Goal: Task Accomplishment & Management: Manage account settings

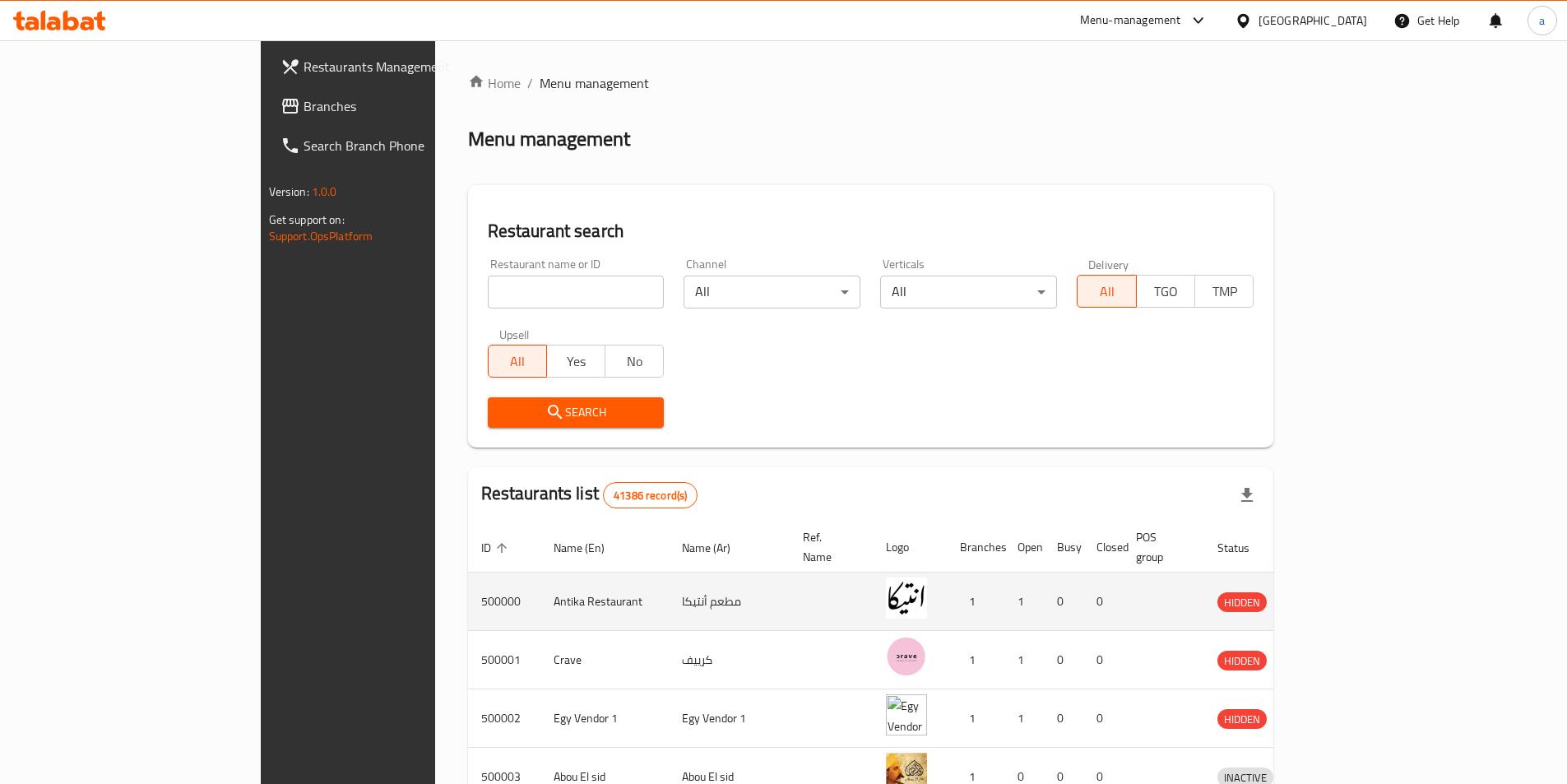
click at [1204, 579] on td "enhanced table" at bounding box center [1164, 601] width 82 height 59
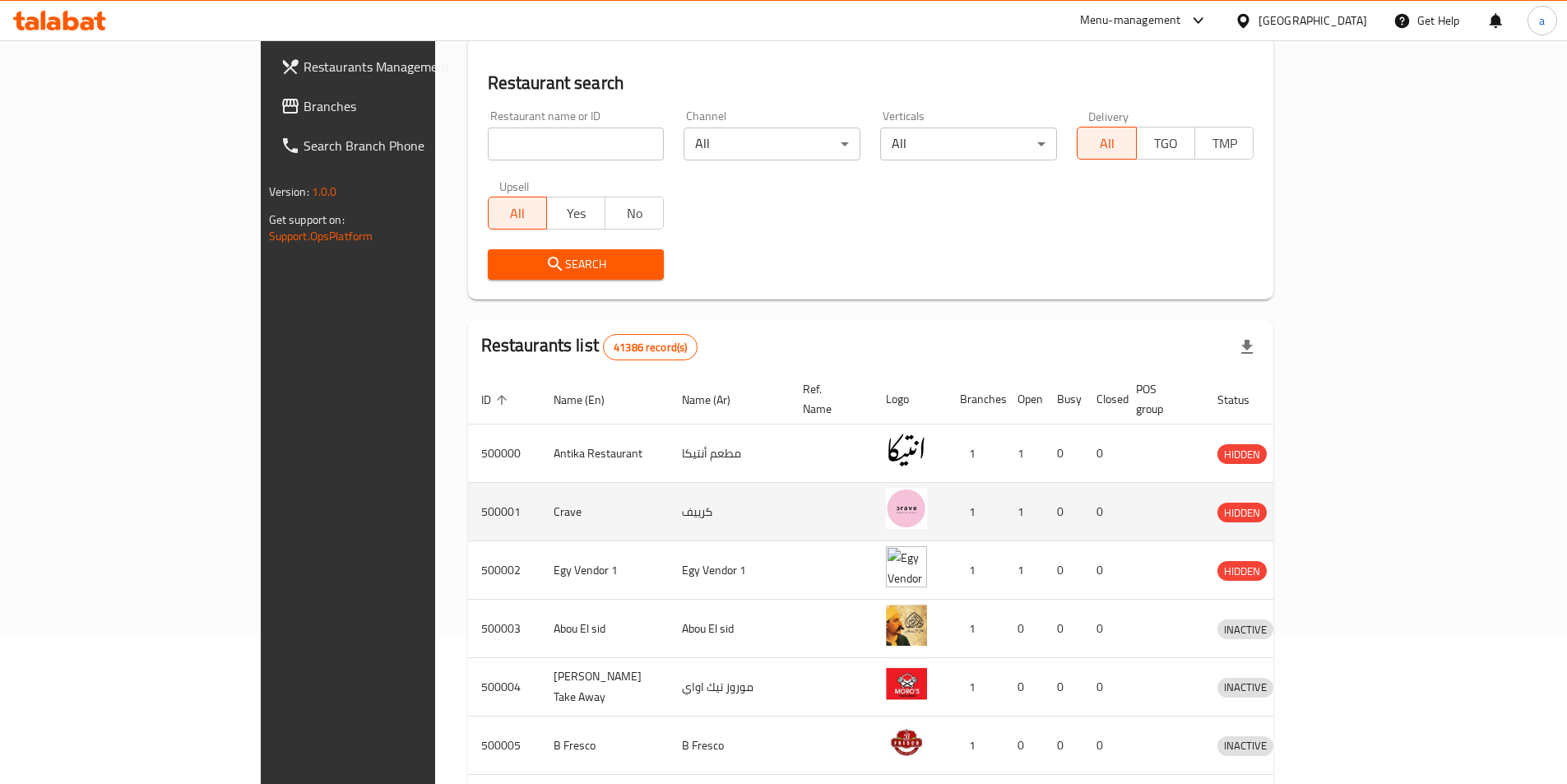
scroll to position [164, 0]
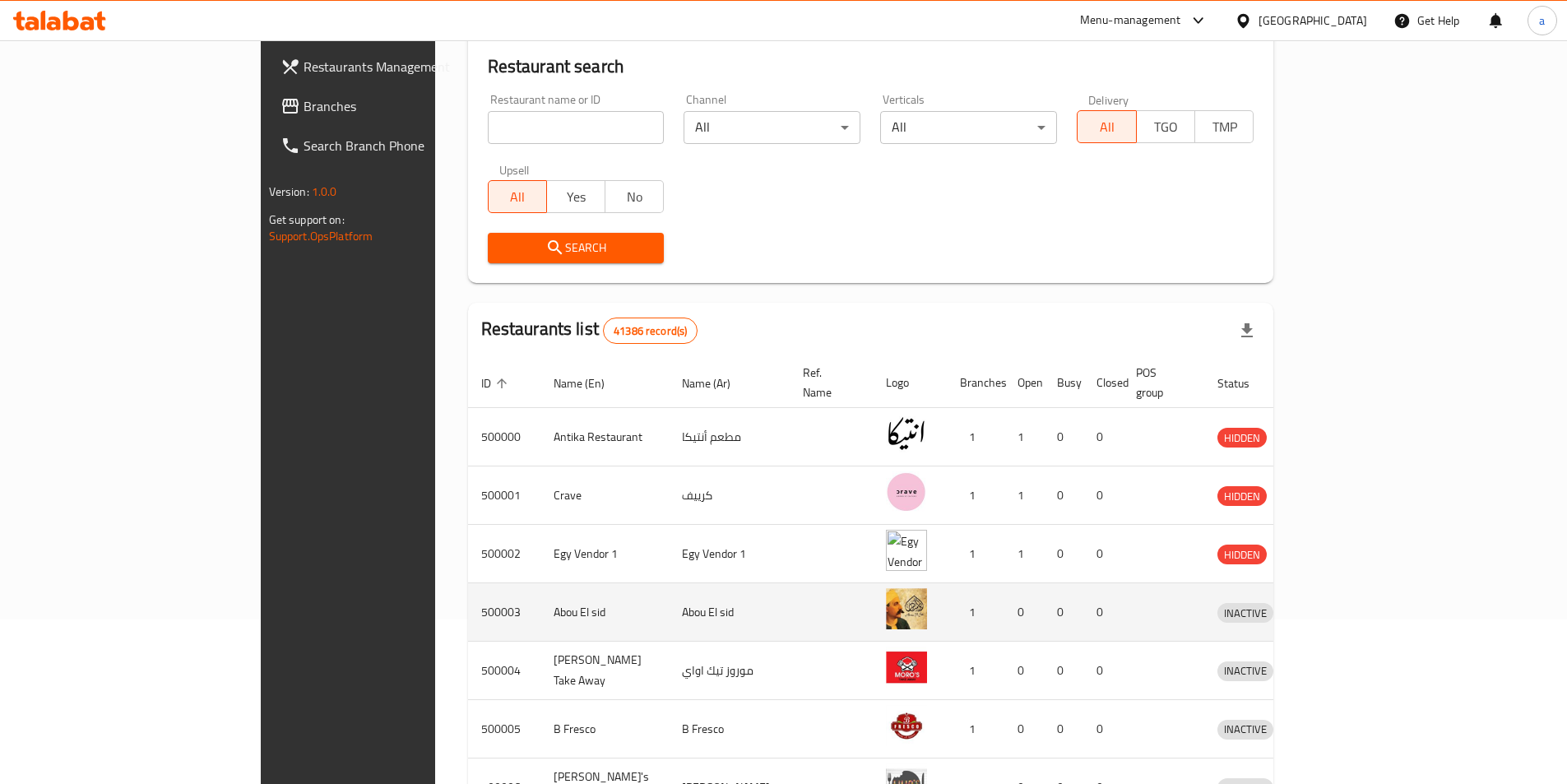
click at [808, 607] on td "enhanced table" at bounding box center [831, 612] width 83 height 59
click at [541, 600] on td "Abou El sid" at bounding box center [604, 612] width 128 height 59
click at [468, 595] on td "500003" at bounding box center [504, 612] width 73 height 59
copy td "500003"
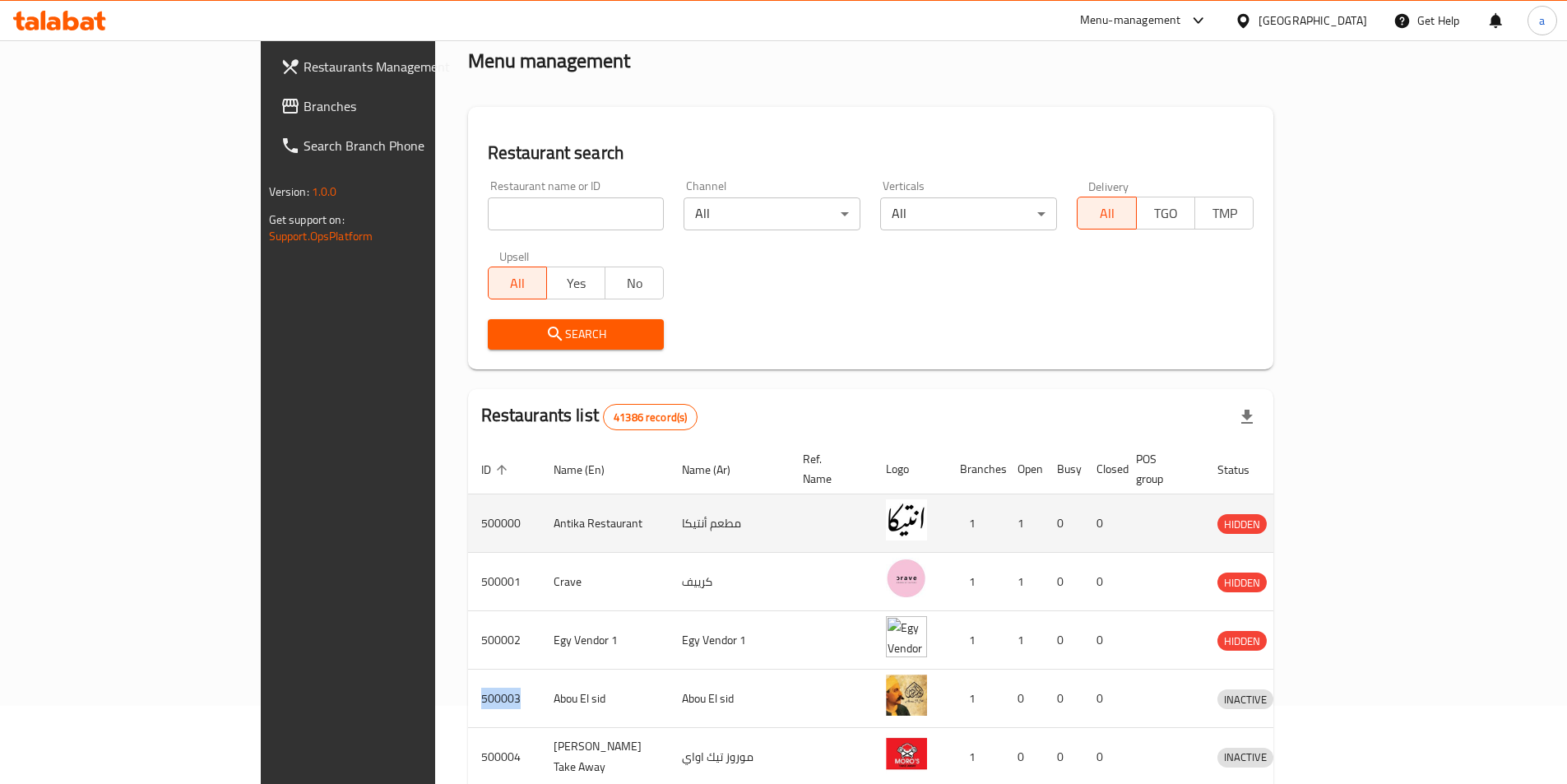
scroll to position [0, 0]
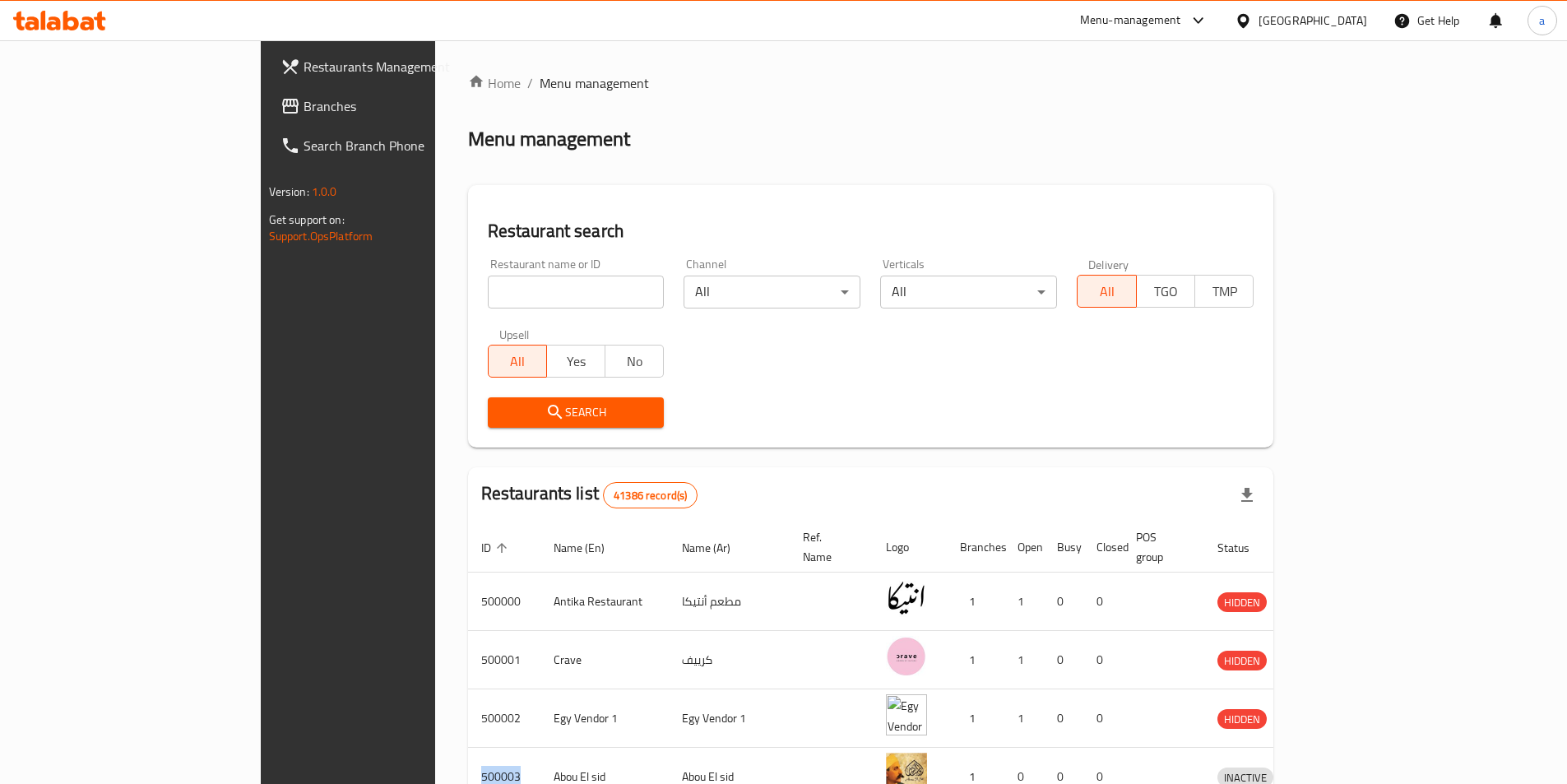
click at [303, 115] on span "Branches" at bounding box center [406, 106] width 206 height 20
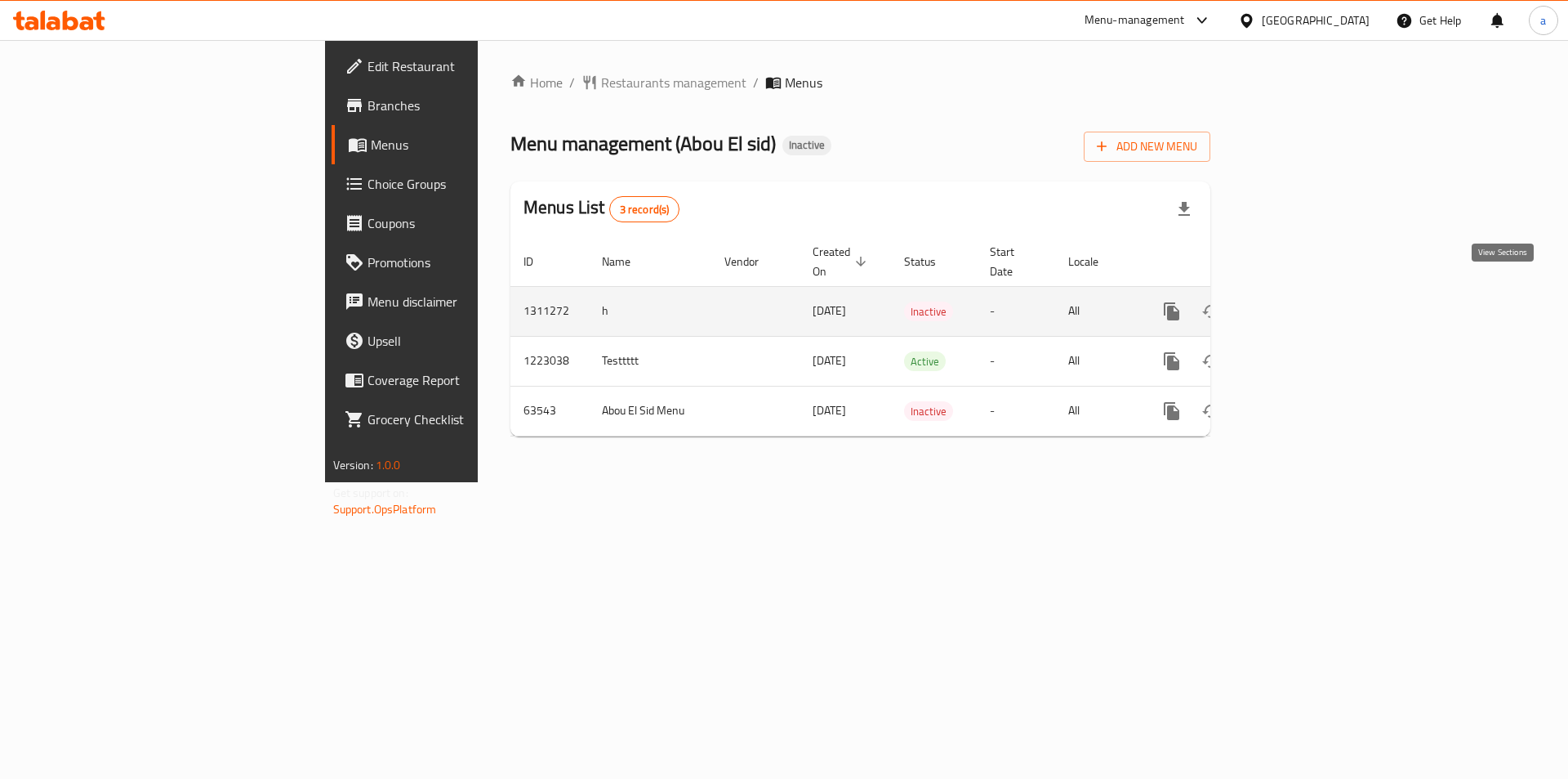
click at [1297, 304] on icon "enhanced table" at bounding box center [1290, 311] width 15 height 15
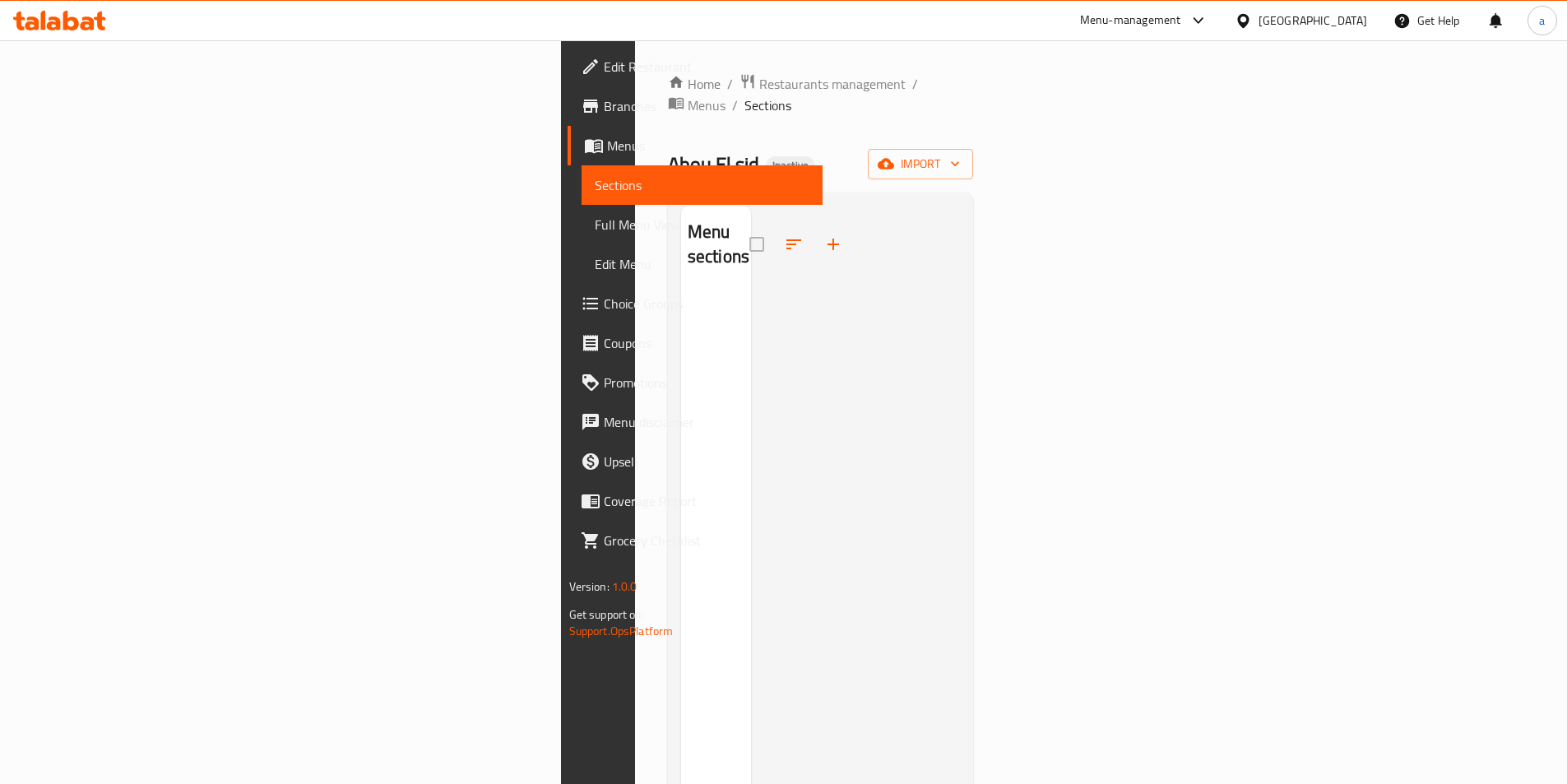
click at [568, 158] on link "Menus" at bounding box center [695, 145] width 255 height 40
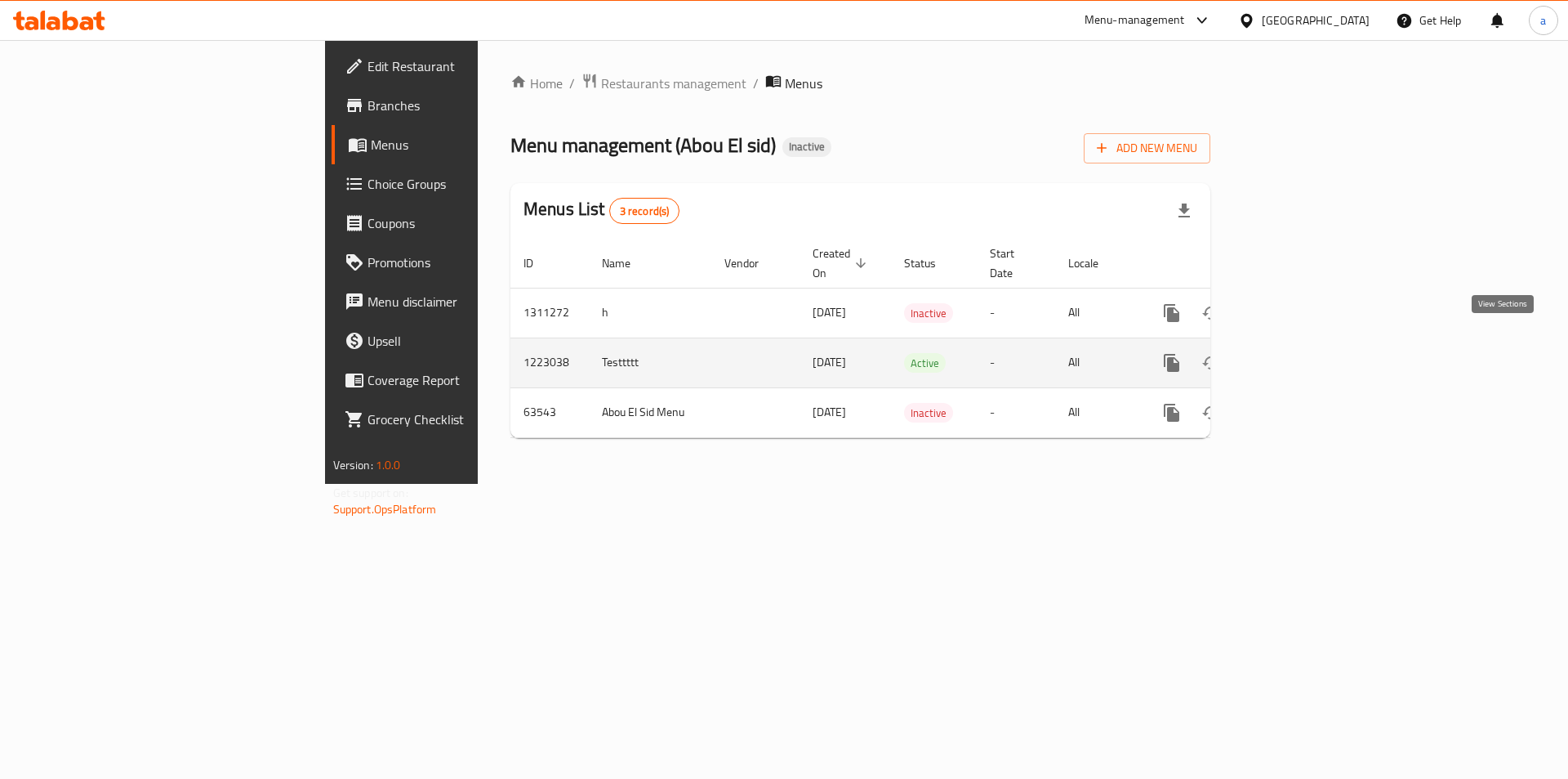
click at [1297, 355] on icon "enhanced table" at bounding box center [1290, 363] width 15 height 15
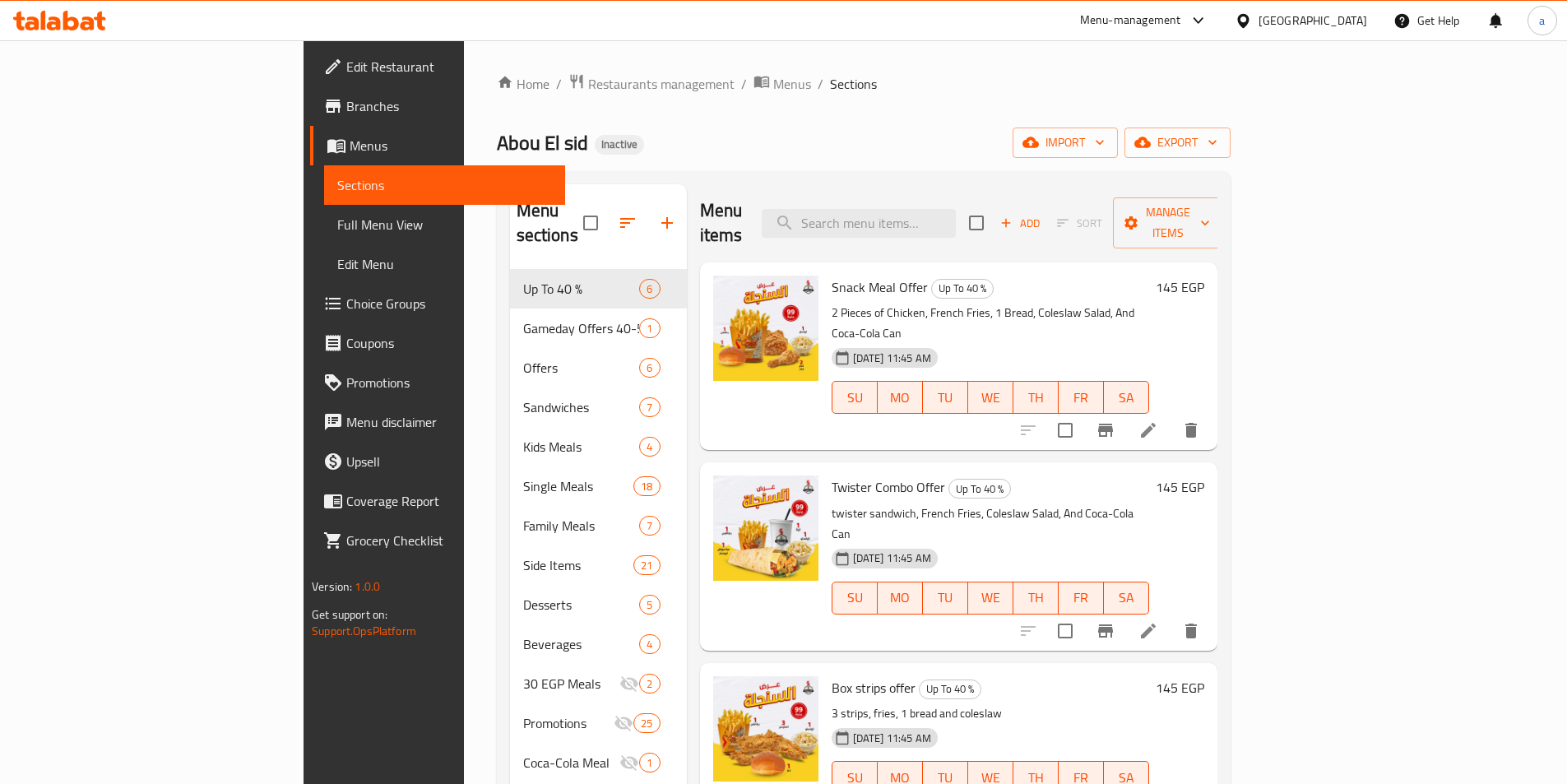
click at [839, 386] on span "SU" at bounding box center [855, 397] width 32 height 24
click at [894, 386] on span "MO" at bounding box center [900, 397] width 32 height 24
click at [962, 386] on span "TU" at bounding box center [945, 397] width 32 height 24
click at [1052, 386] on span "TH" at bounding box center [1036, 397] width 32 height 24
click at [1098, 386] on span "FR" at bounding box center [1081, 397] width 32 height 24
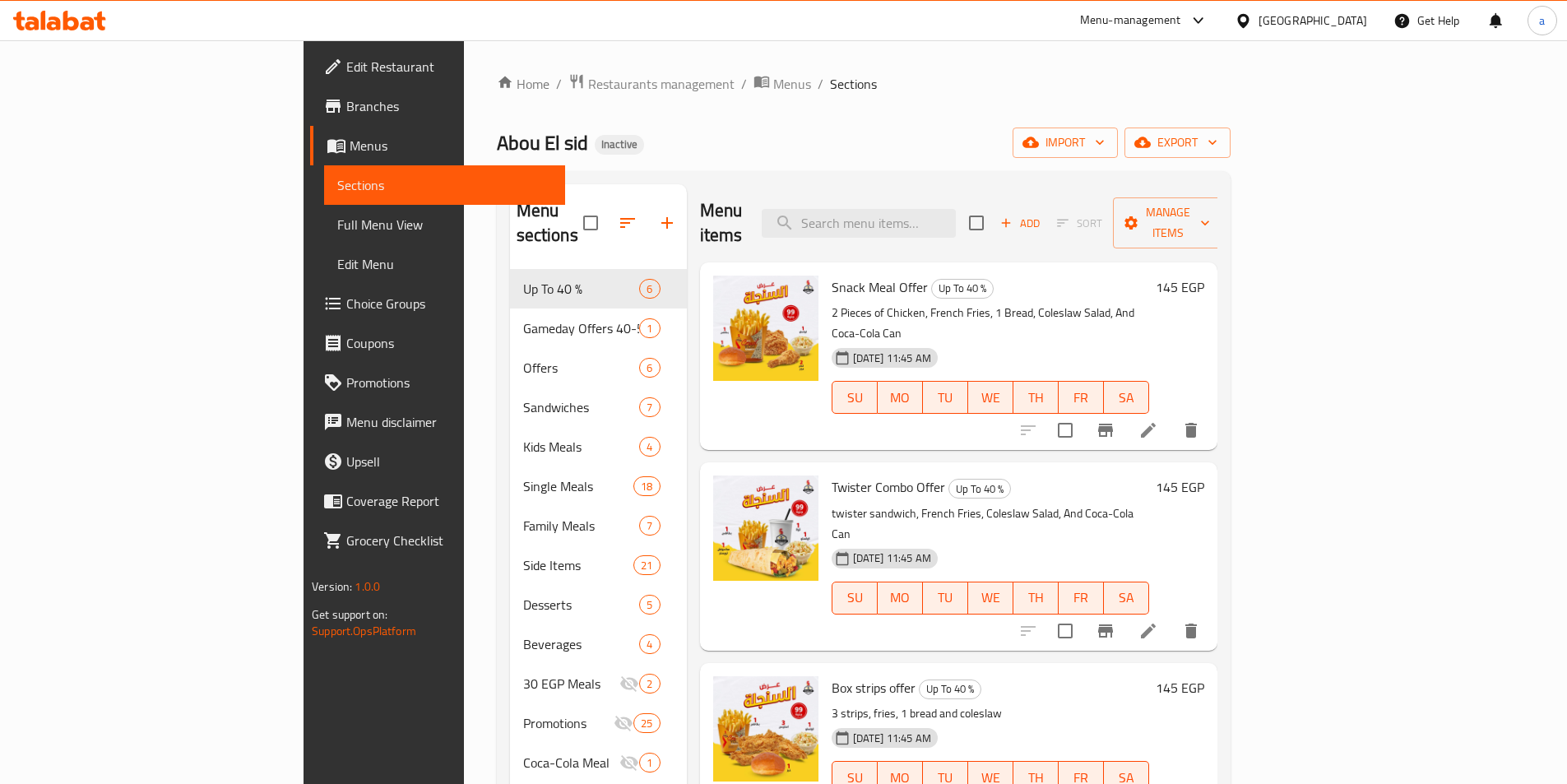
click at [1104, 381] on button "FR" at bounding box center [1081, 397] width 45 height 33
click at [1143, 386] on span "SA" at bounding box center [1126, 397] width 32 height 24
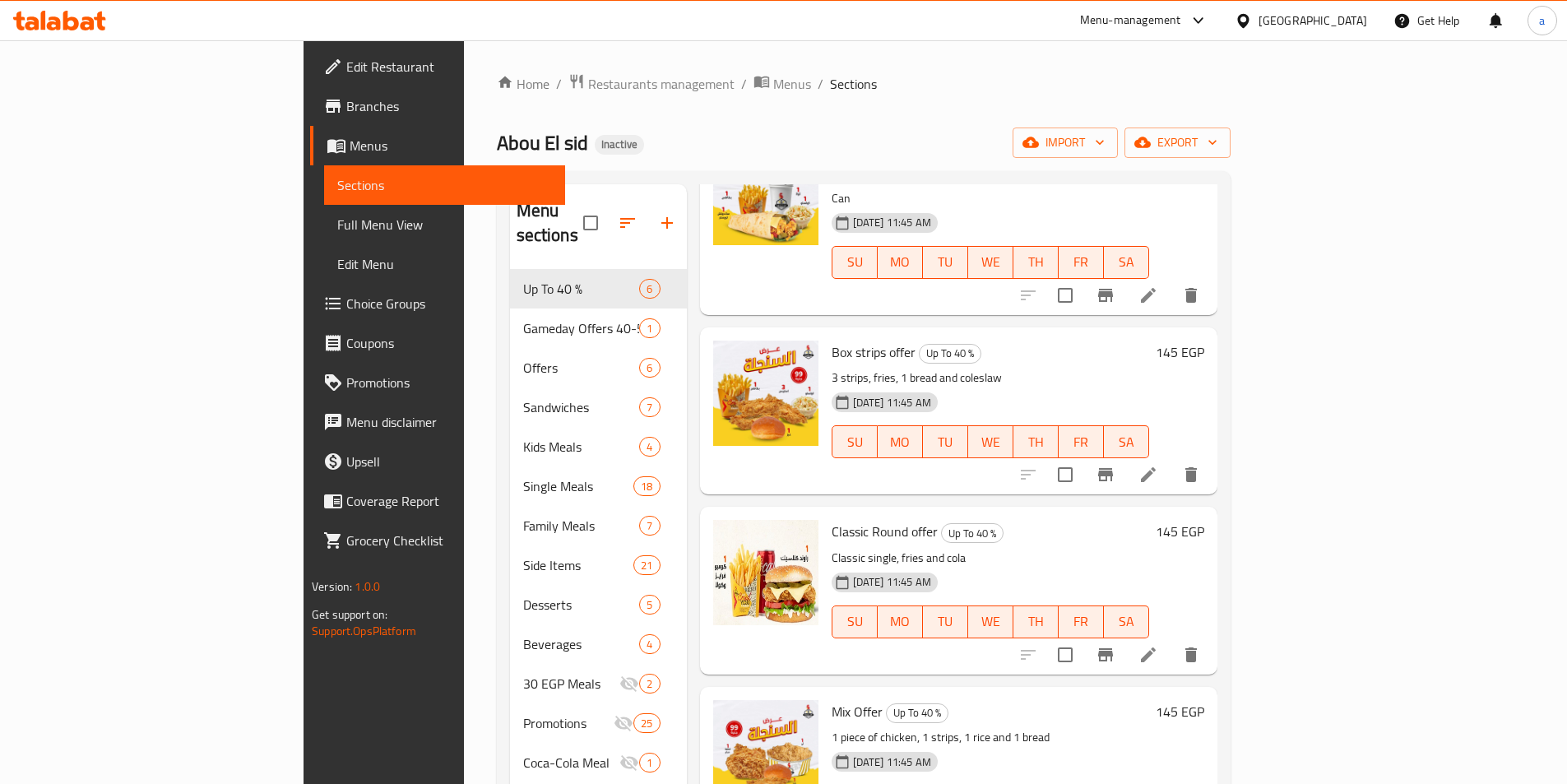
scroll to position [230, 0]
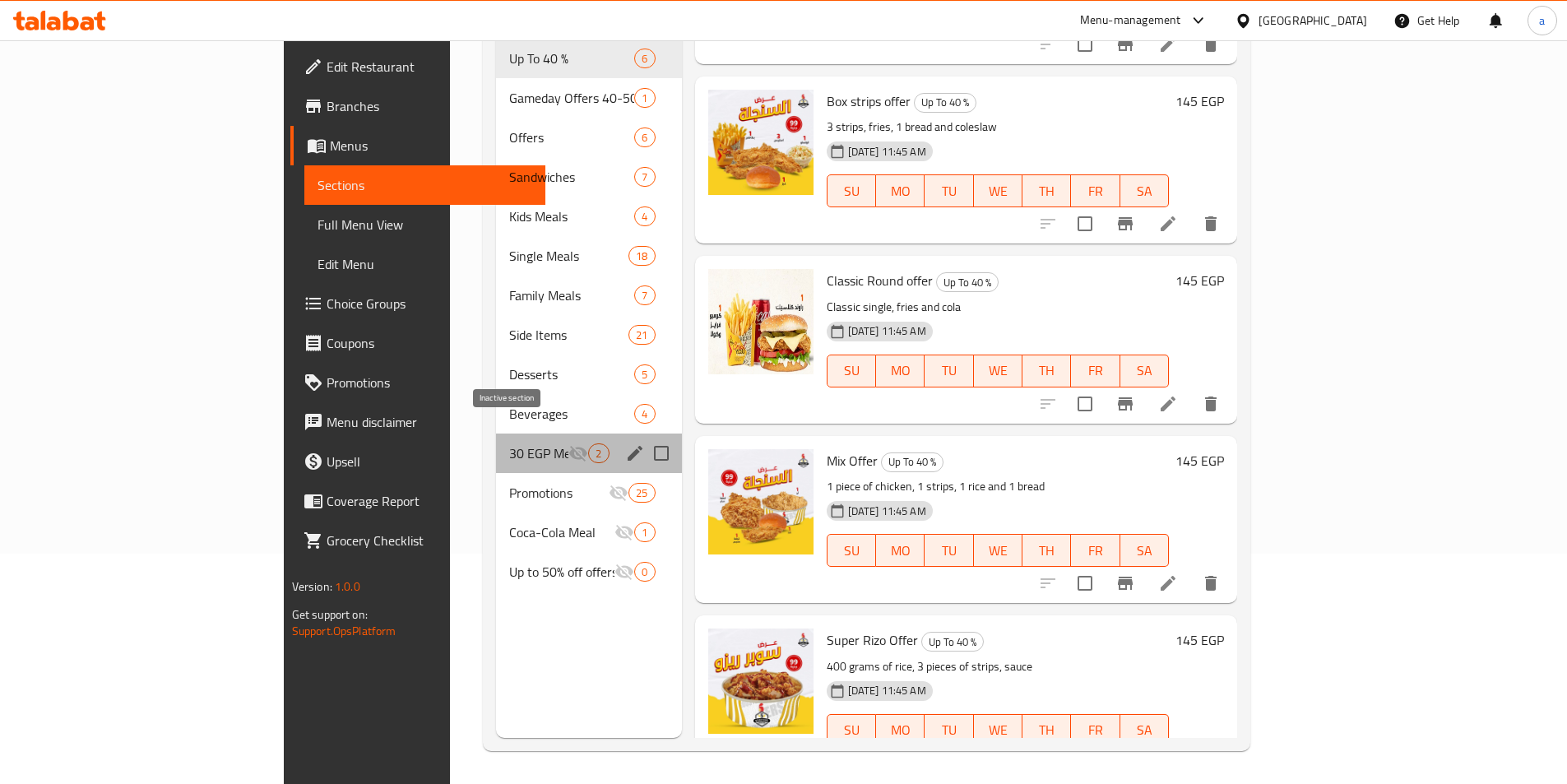
click at [569, 444] on icon "Menu sections" at bounding box center [579, 454] width 20 height 20
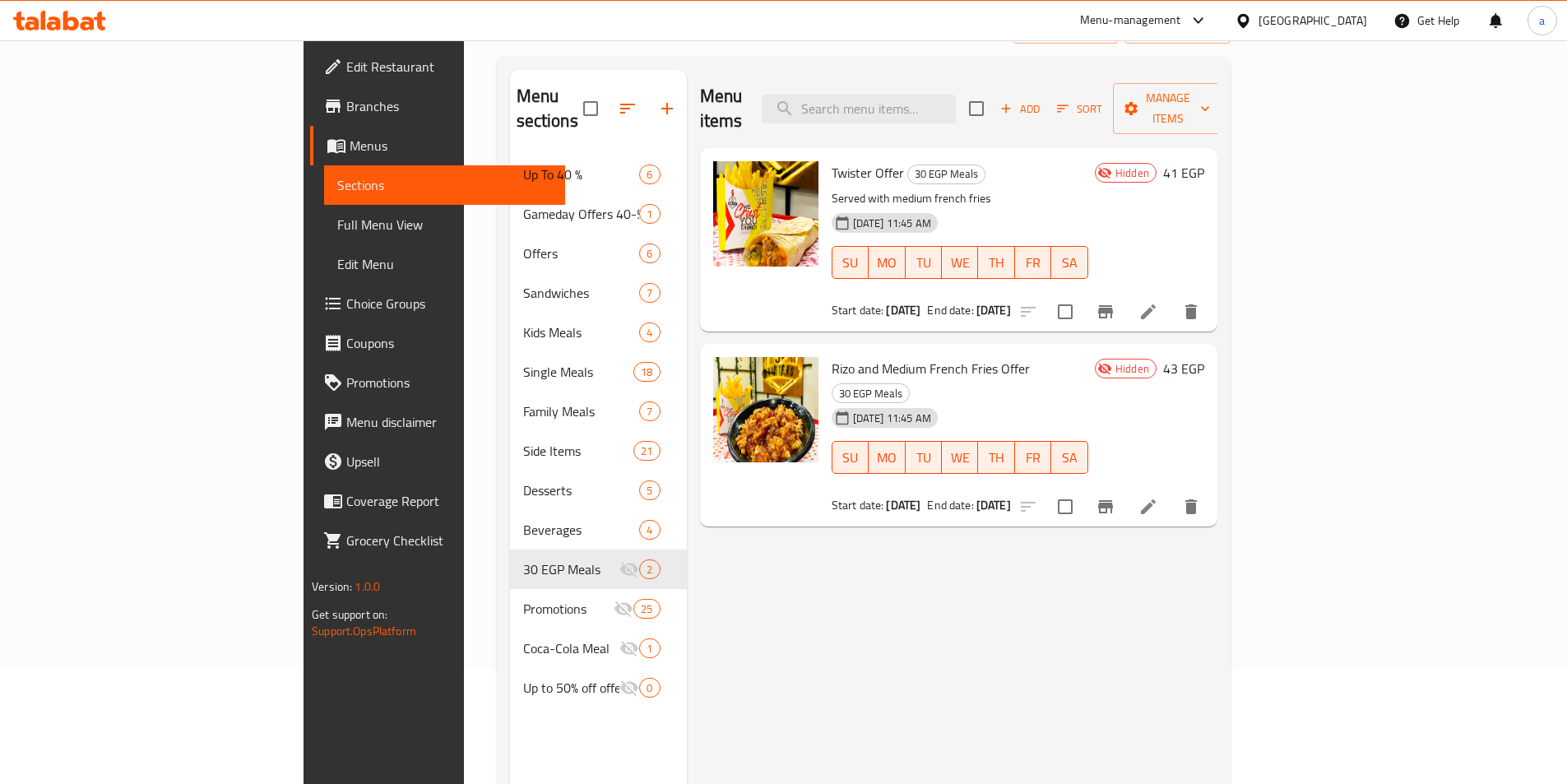
scroll to position [230, 0]
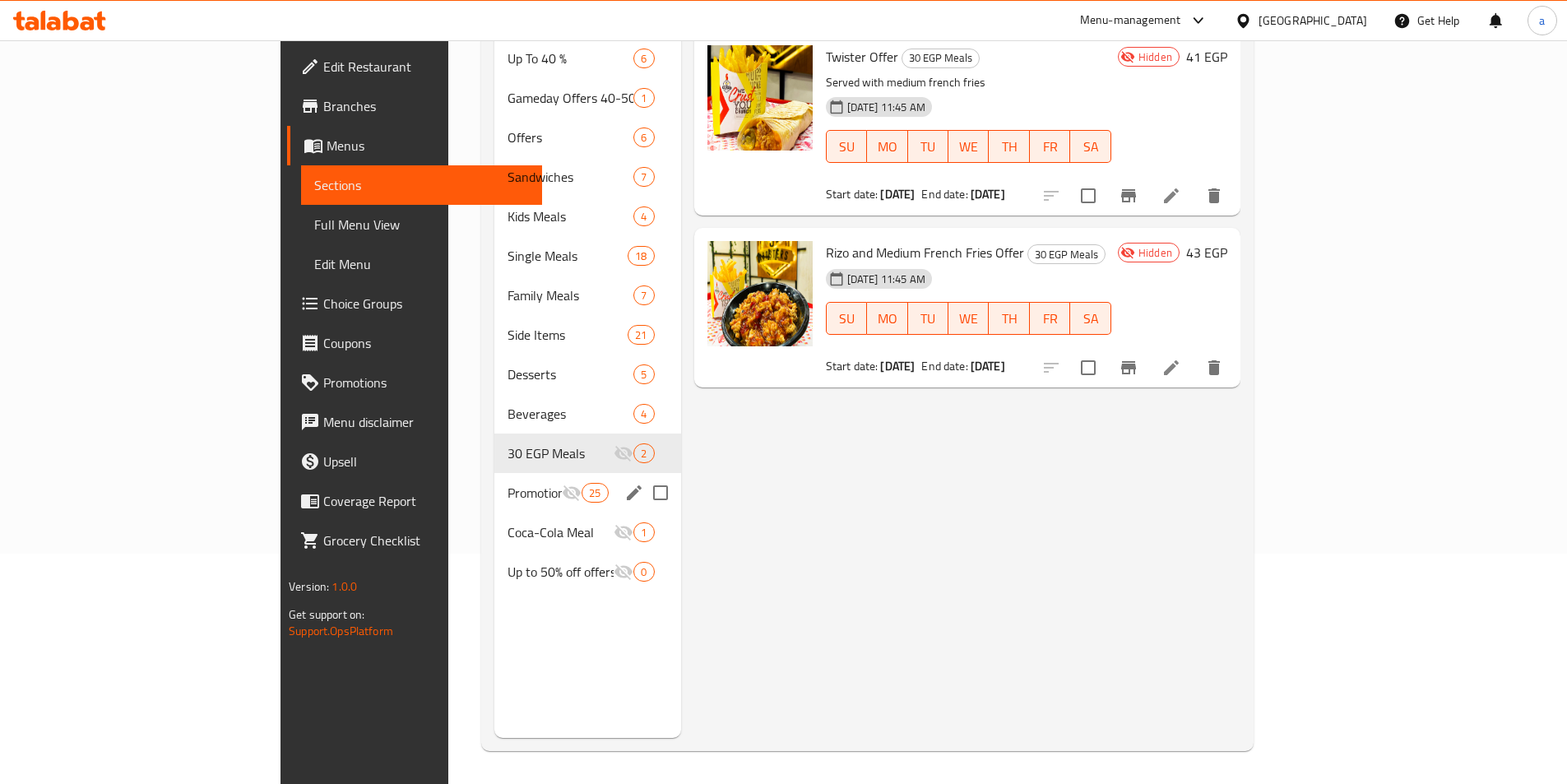
click at [526, 473] on div "Promotions 25" at bounding box center [588, 492] width 187 height 40
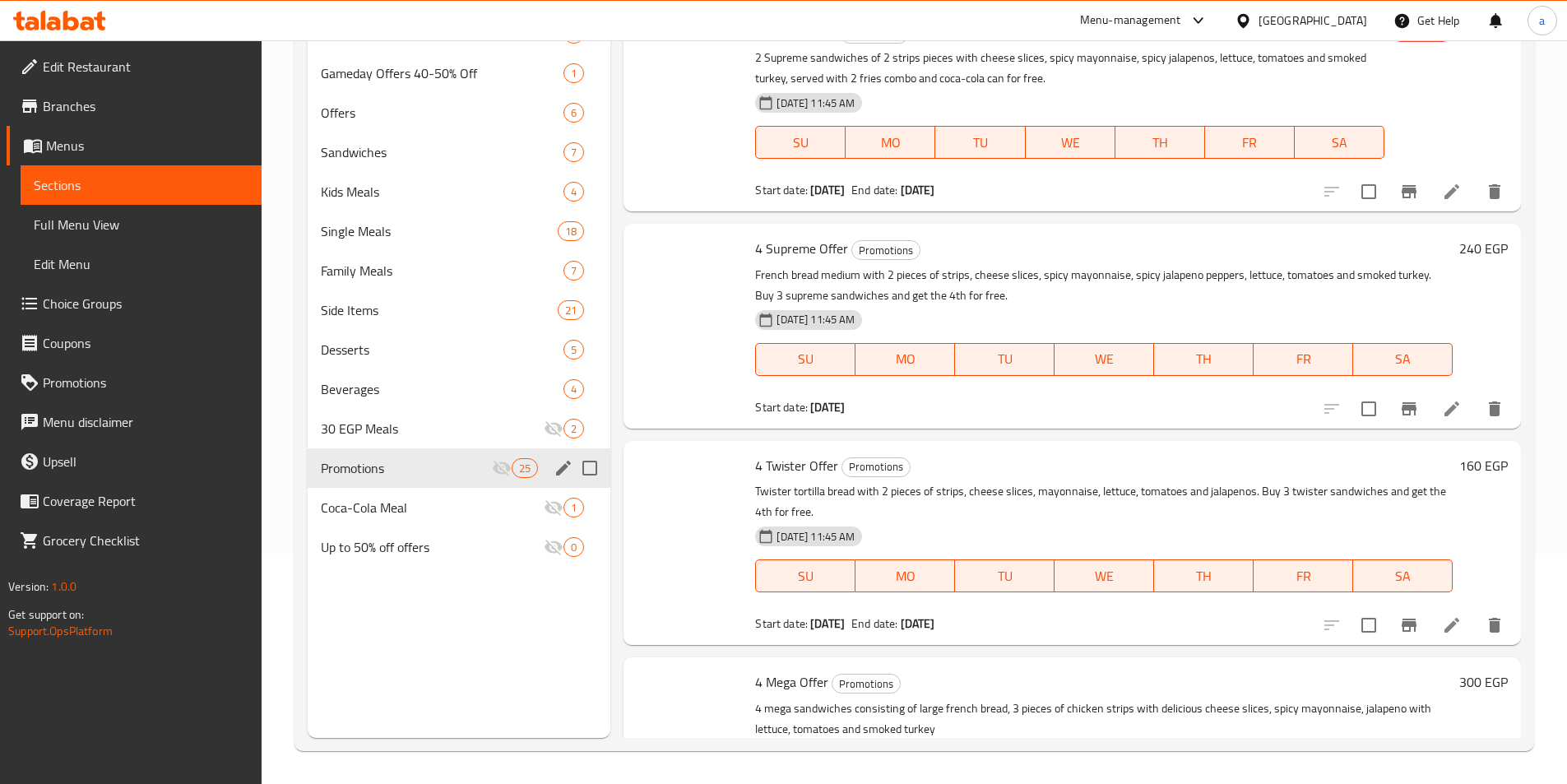
click at [508, 490] on div "Coca-Cola Meal 1" at bounding box center [459, 507] width 303 height 40
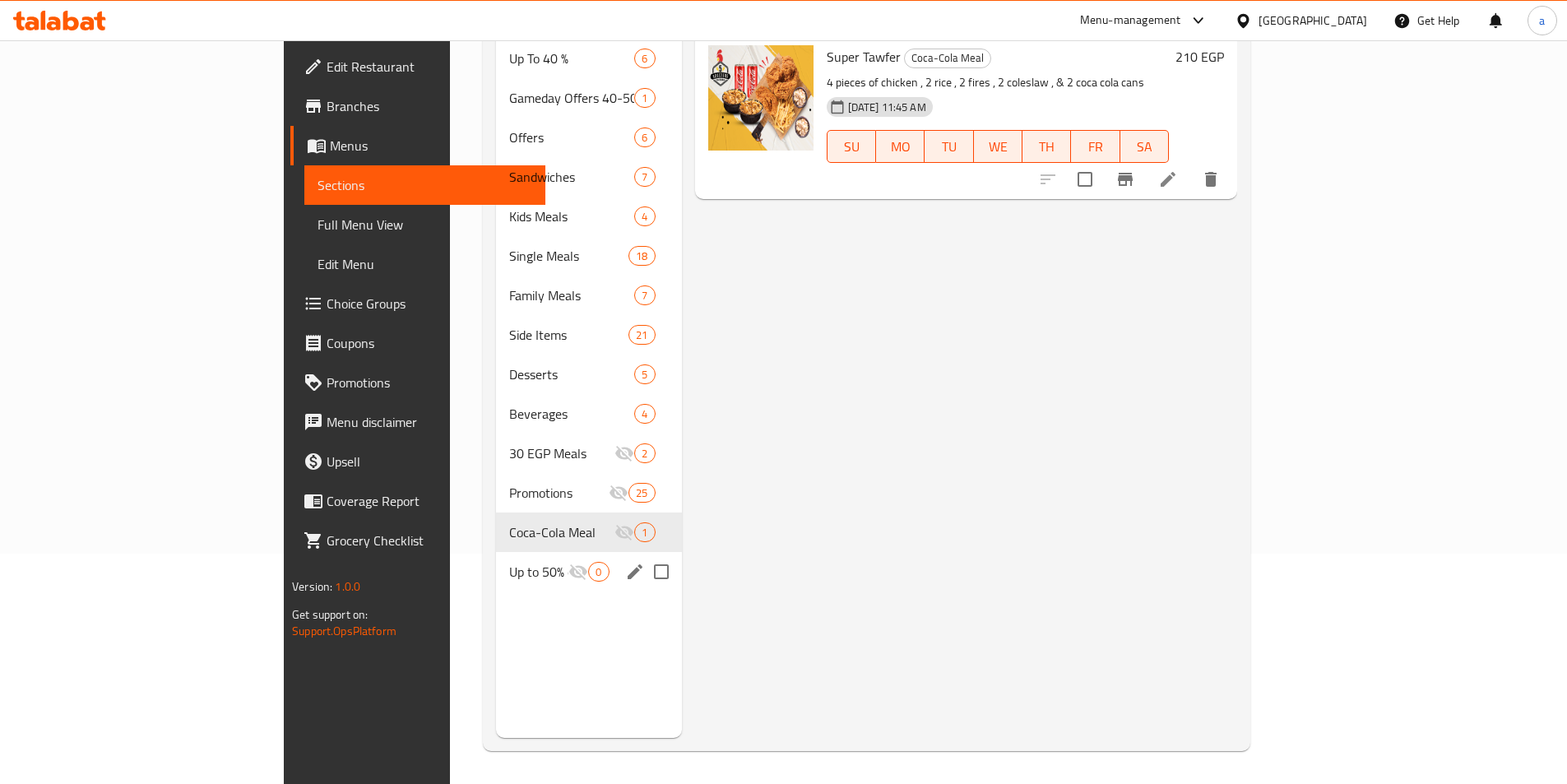
click at [589, 564] on span "0" at bounding box center [598, 572] width 19 height 16
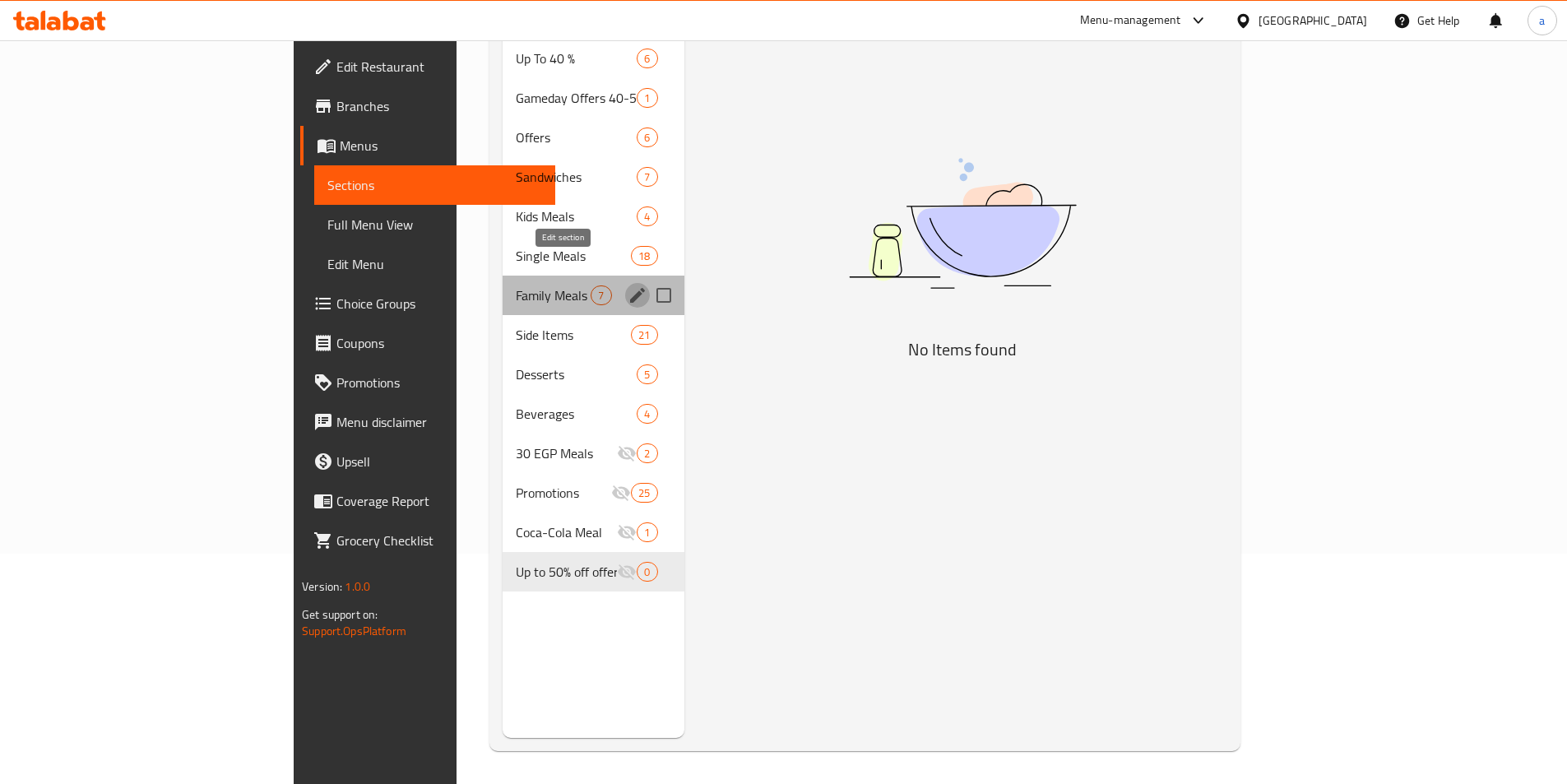
click at [628, 285] on icon "edit" at bounding box center [638, 295] width 20 height 20
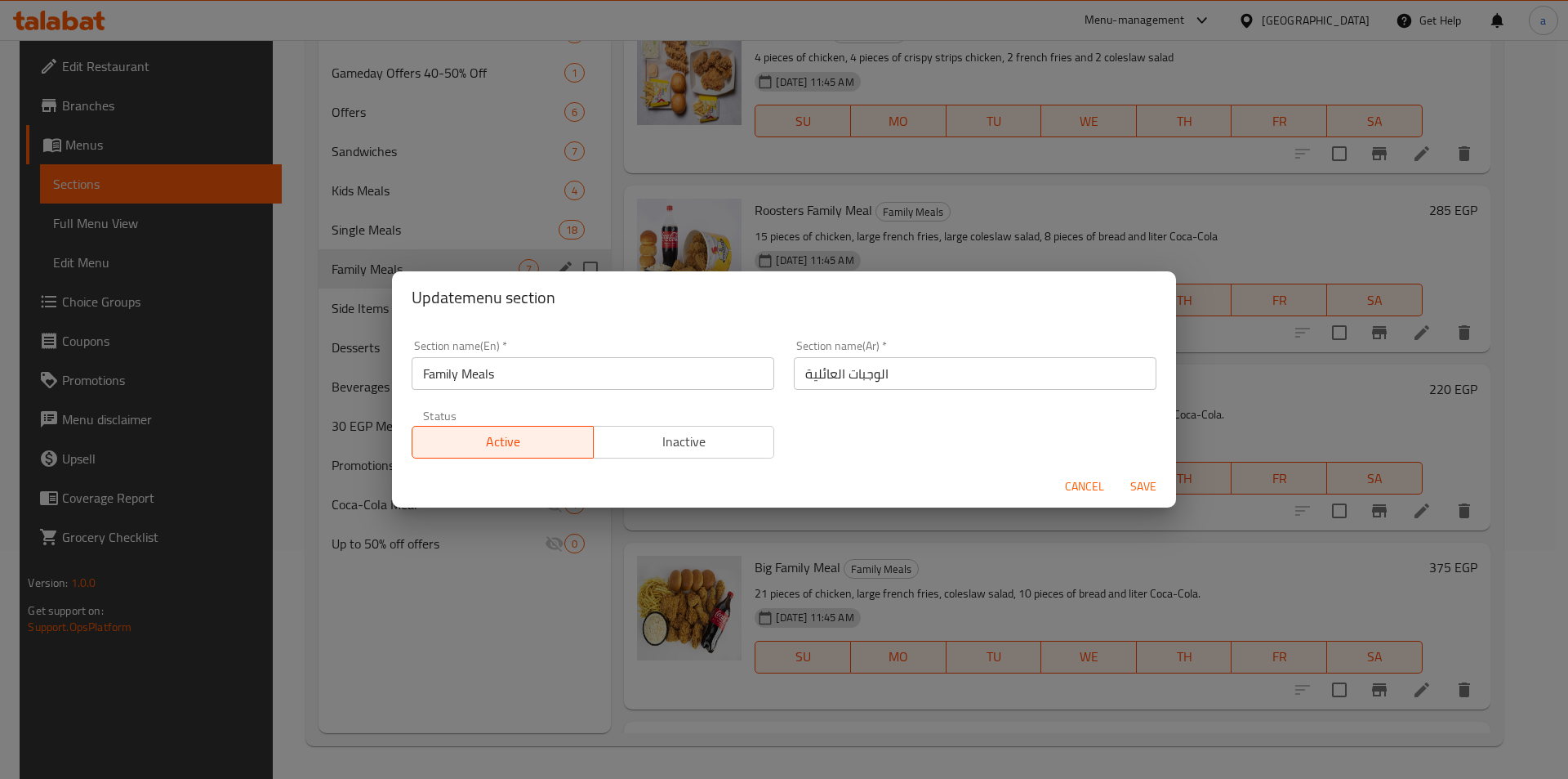
click at [622, 208] on div "Update menu section Section name(En)   * Family Meals Section name(En) * Sectio…" at bounding box center [784, 389] width 1568 height 779
click at [618, 206] on div "Update menu section Section name(En)   * Family Meals Section name(En) * Sectio…" at bounding box center [784, 389] width 1568 height 779
click at [1096, 479] on span "Cancel" at bounding box center [1085, 486] width 39 height 21
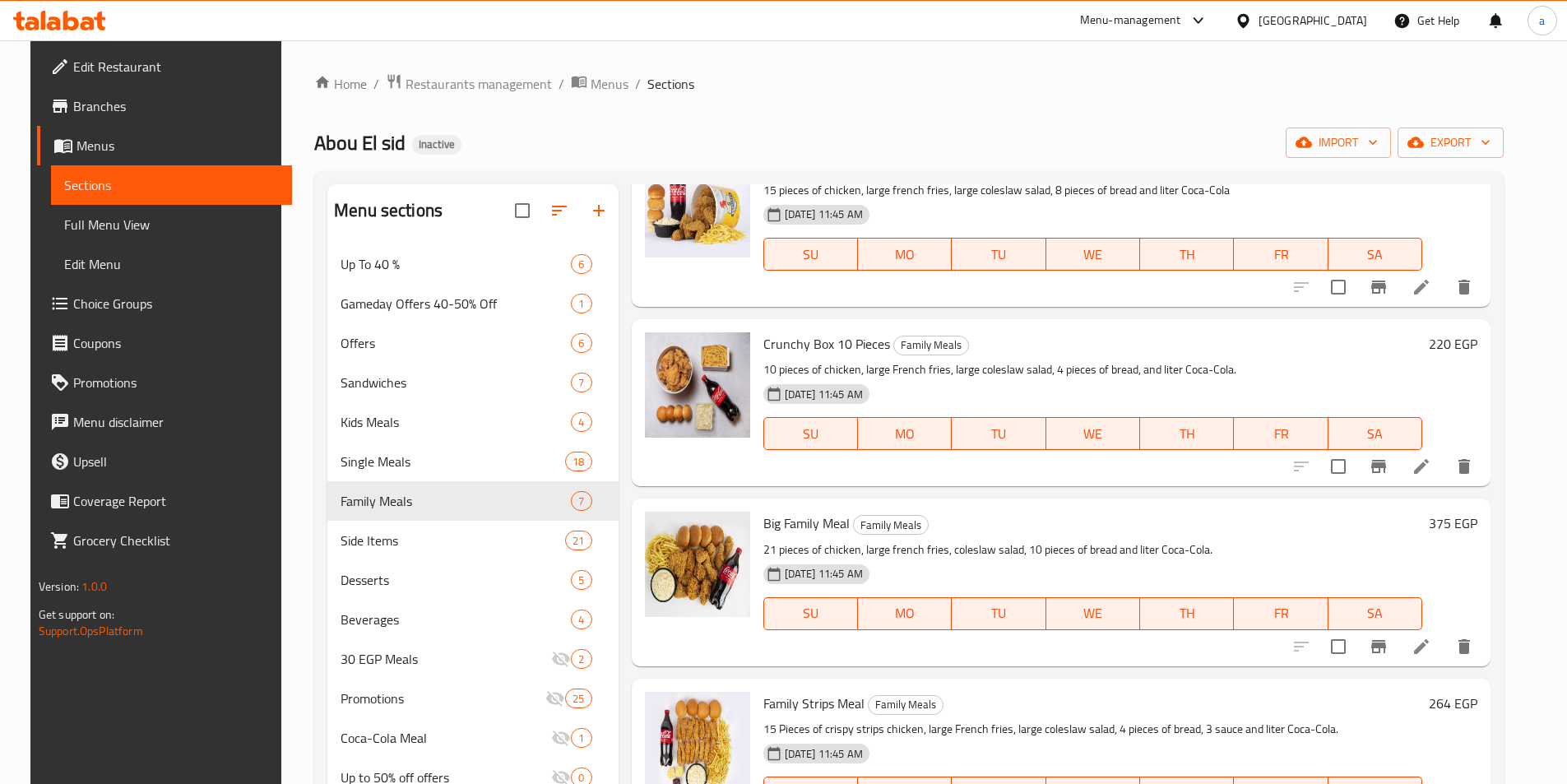
scroll to position [411, 0]
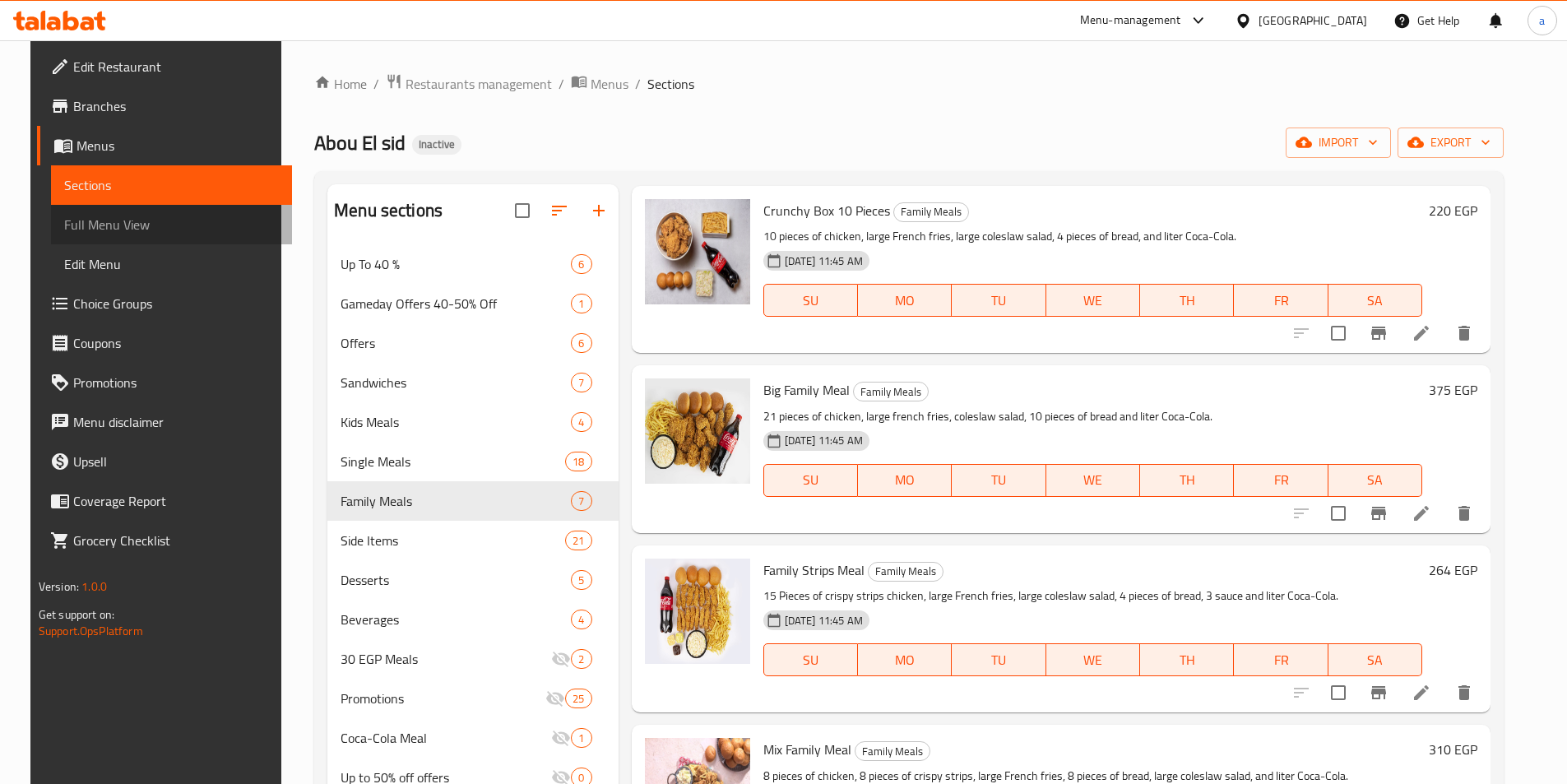
click at [97, 237] on link "Full Menu View" at bounding box center [172, 225] width 241 height 40
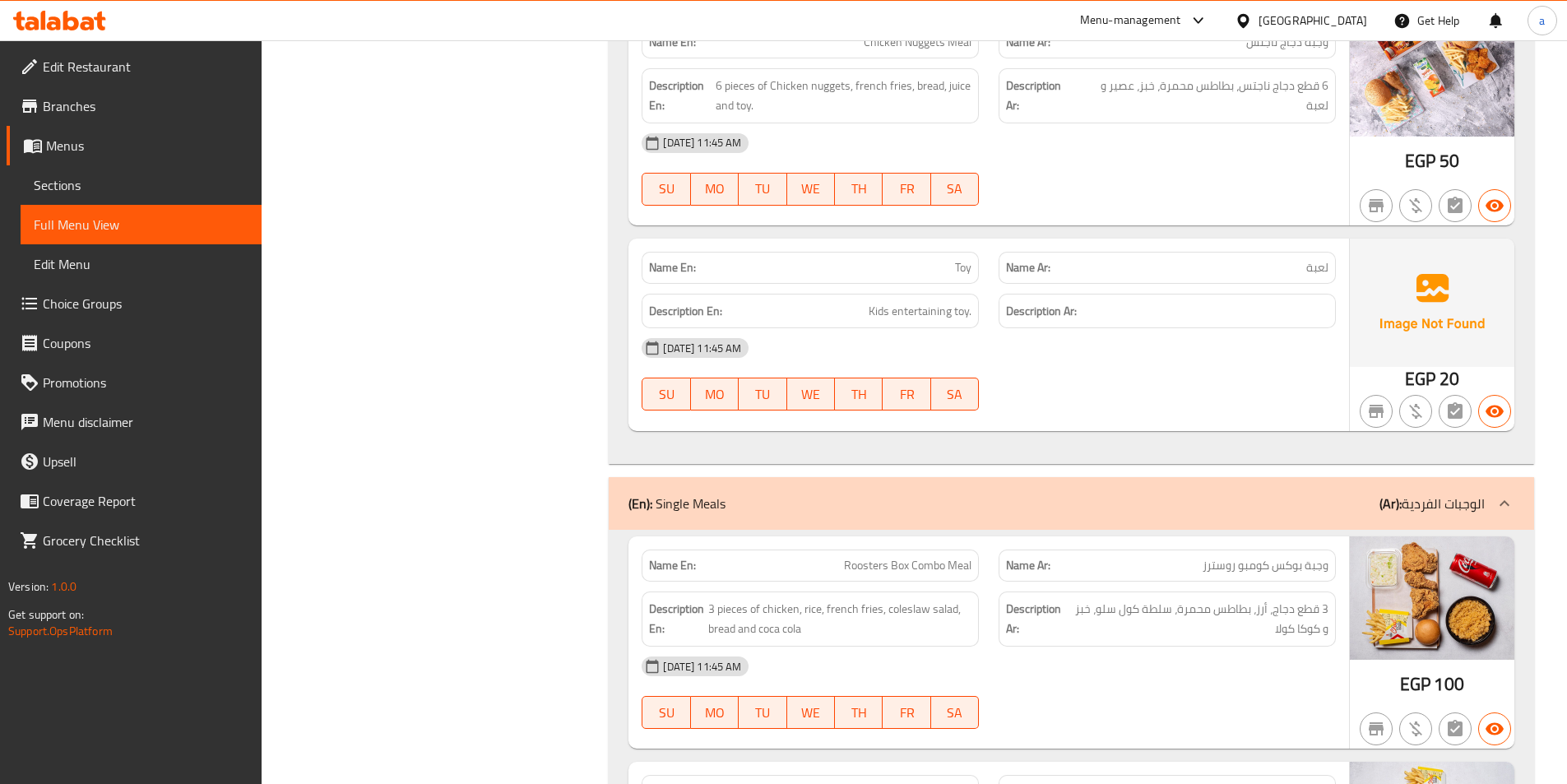
scroll to position [6004, 0]
